Goal: Information Seeking & Learning: Learn about a topic

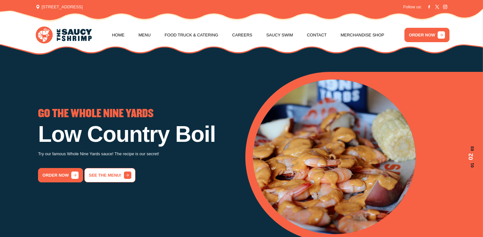
click at [119, 169] on link "See the menu!" at bounding box center [109, 175] width 51 height 14
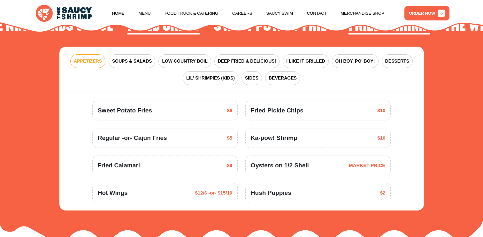
scroll to position [802, 0]
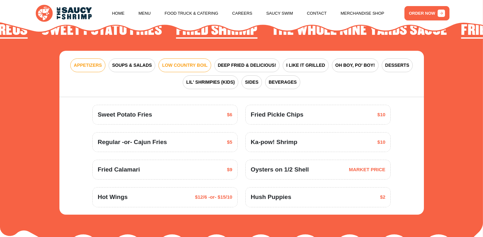
click at [206, 62] on span "LOW COUNTRY BOIL" at bounding box center [184, 65] width 45 height 7
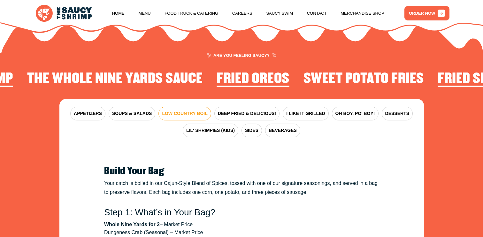
scroll to position [745, 0]
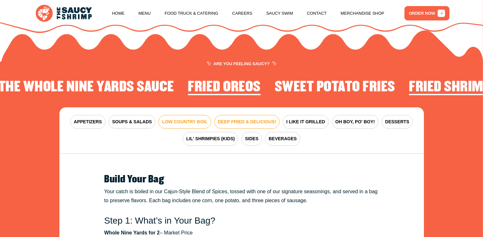
click at [255, 119] on span "DEEP FRIED & DELICIOUS!" at bounding box center [247, 122] width 59 height 7
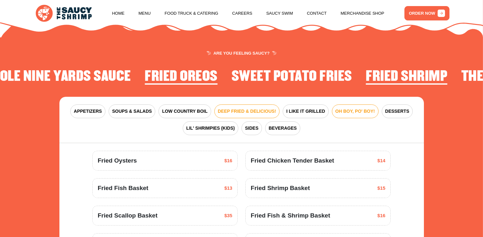
scroll to position [758, 0]
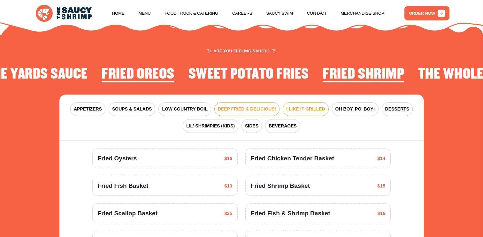
click at [315, 106] on span "I LIKE IT GRILLED" at bounding box center [305, 109] width 39 height 7
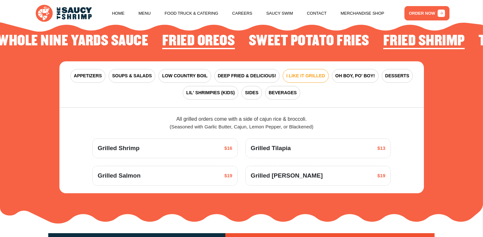
scroll to position [791, 0]
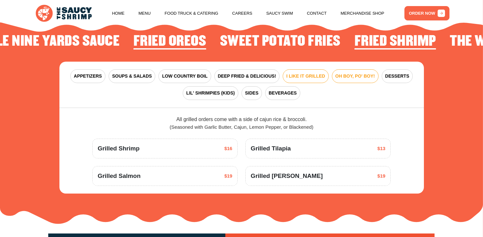
click at [337, 73] on span "OH BOY, PO' BOY!" at bounding box center [356, 76] width 40 height 7
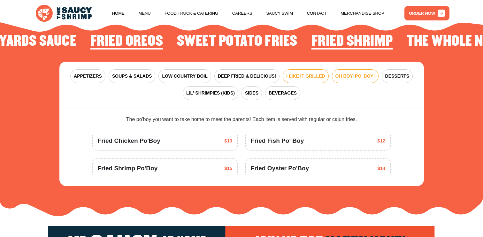
click at [316, 73] on span "I LIKE IT GRILLED" at bounding box center [305, 76] width 39 height 7
